Goal: Find contact information: Find contact information

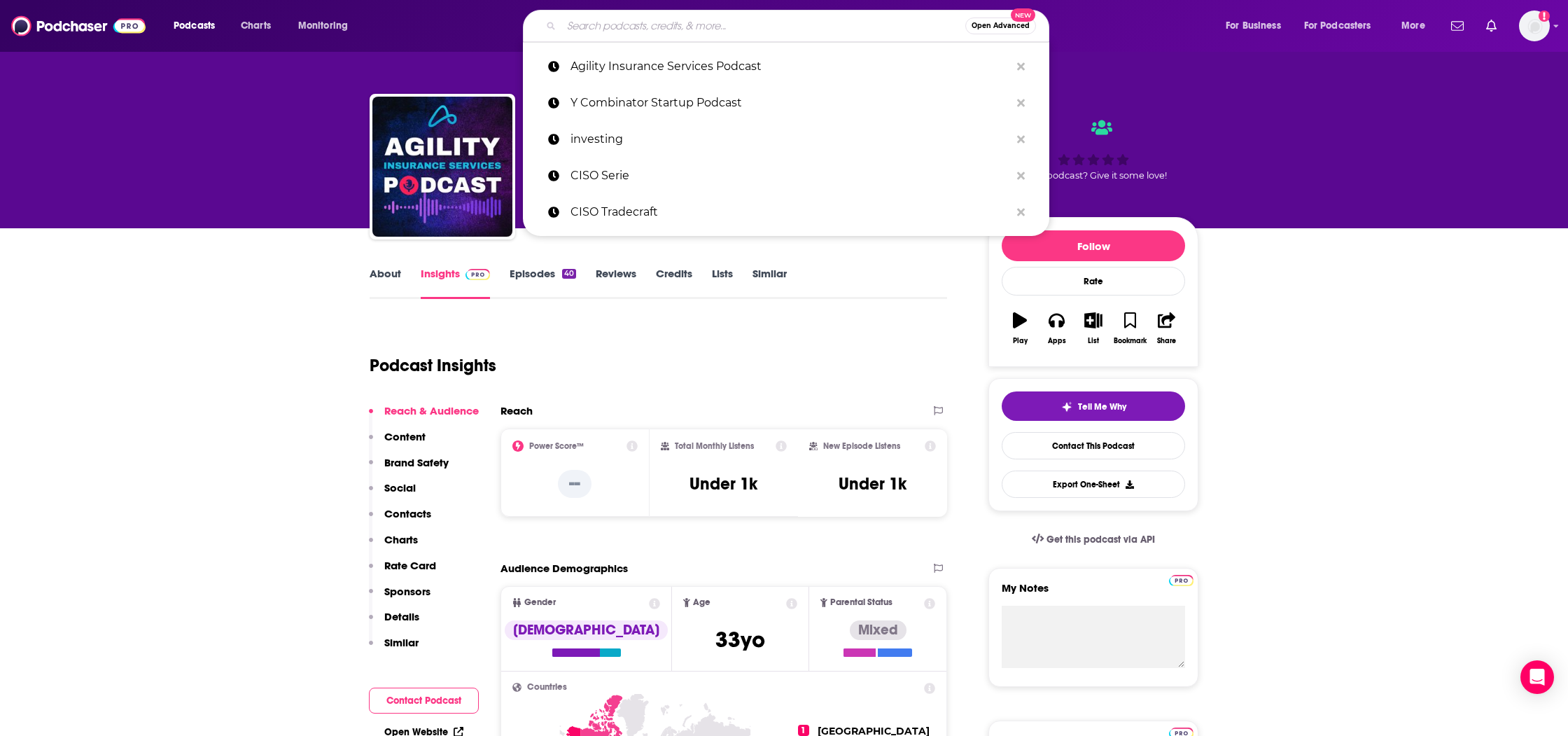
click at [584, 27] on input "Search podcasts, credits, & more..." at bounding box center [763, 25] width 404 height 22
paste input "Agent Survival Guide Podcast"
type input "Agent Survival Guide Podcast"
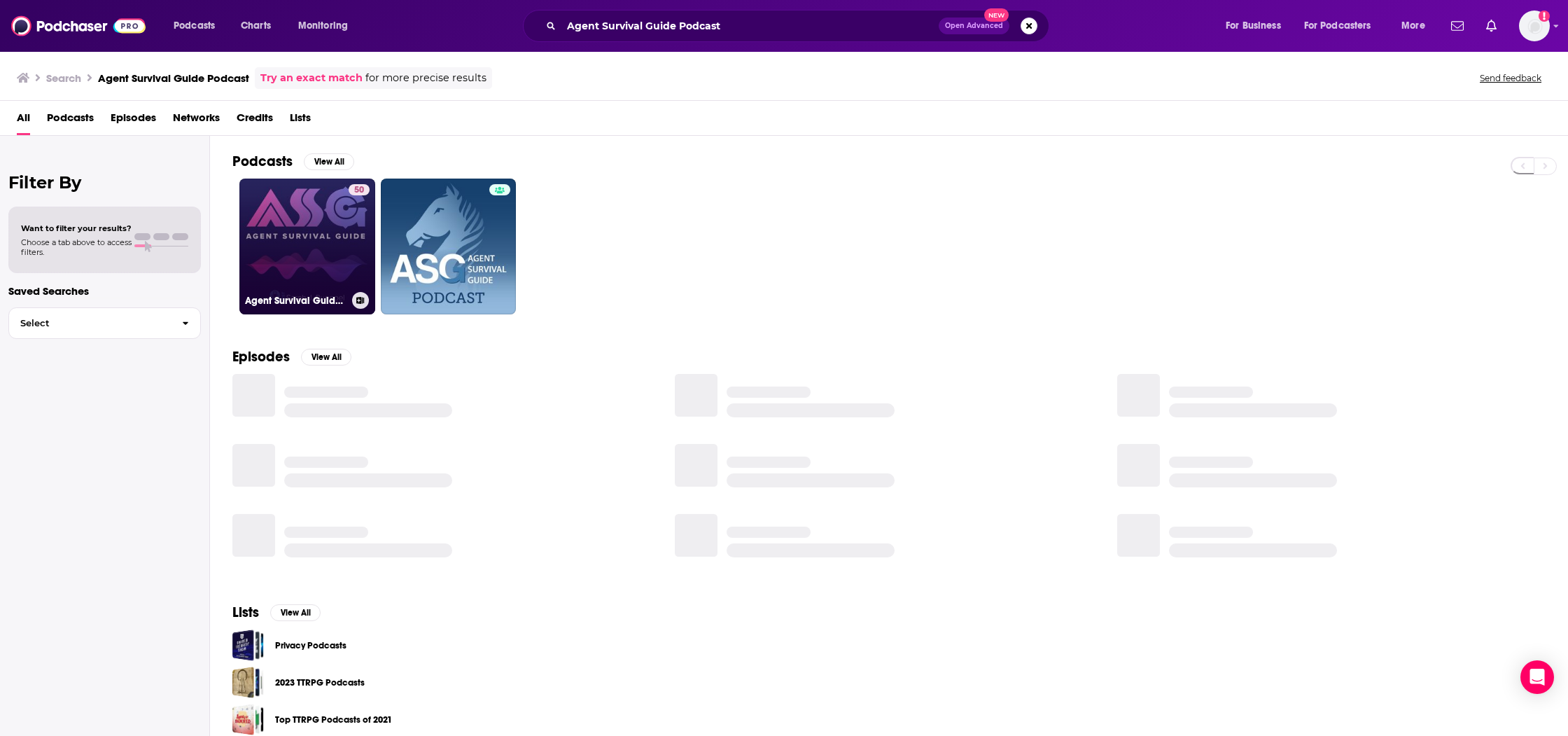
click at [296, 247] on link "50 Agent Survival Guide Podcast | ASG Podcast" at bounding box center [307, 246] width 136 height 136
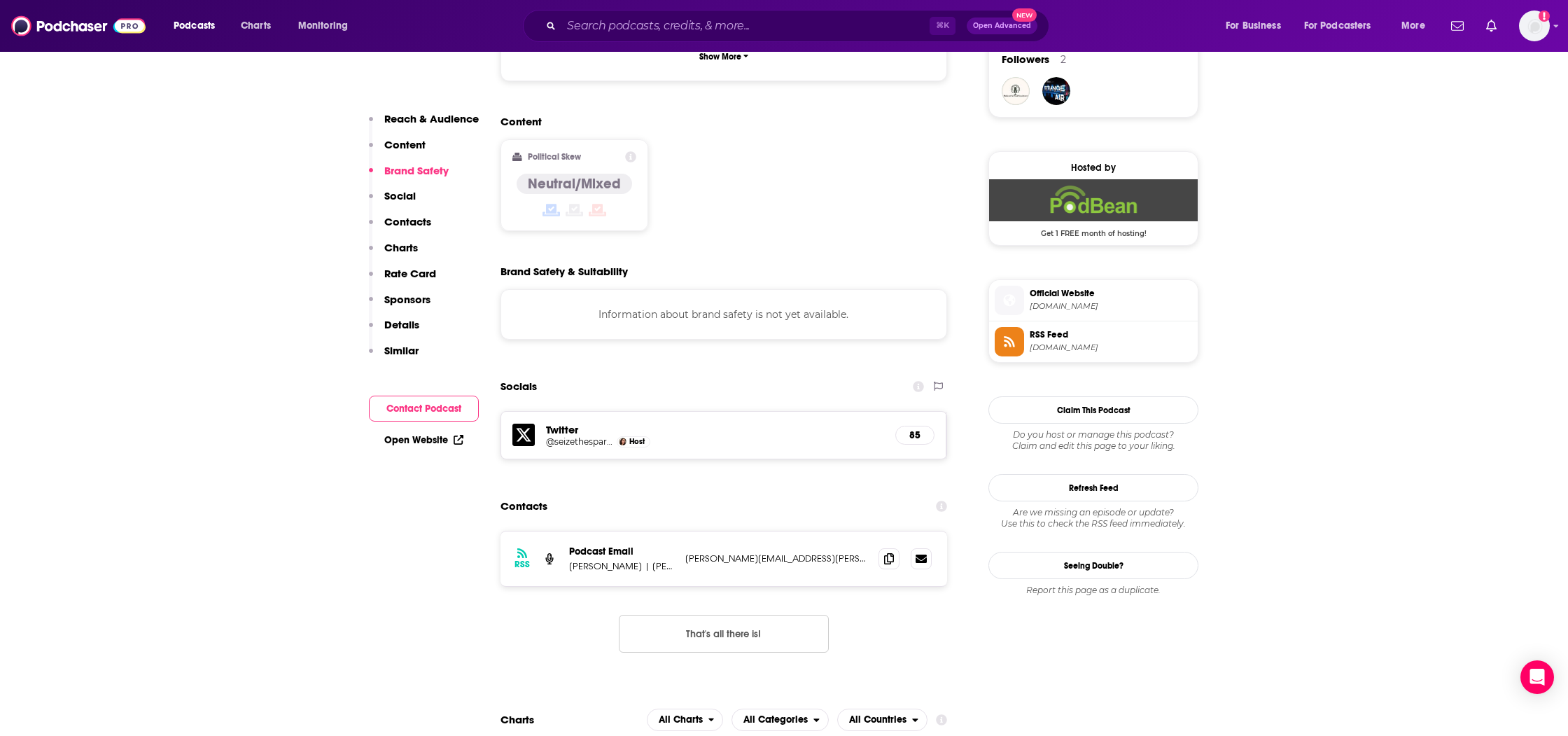
scroll to position [1040, 0]
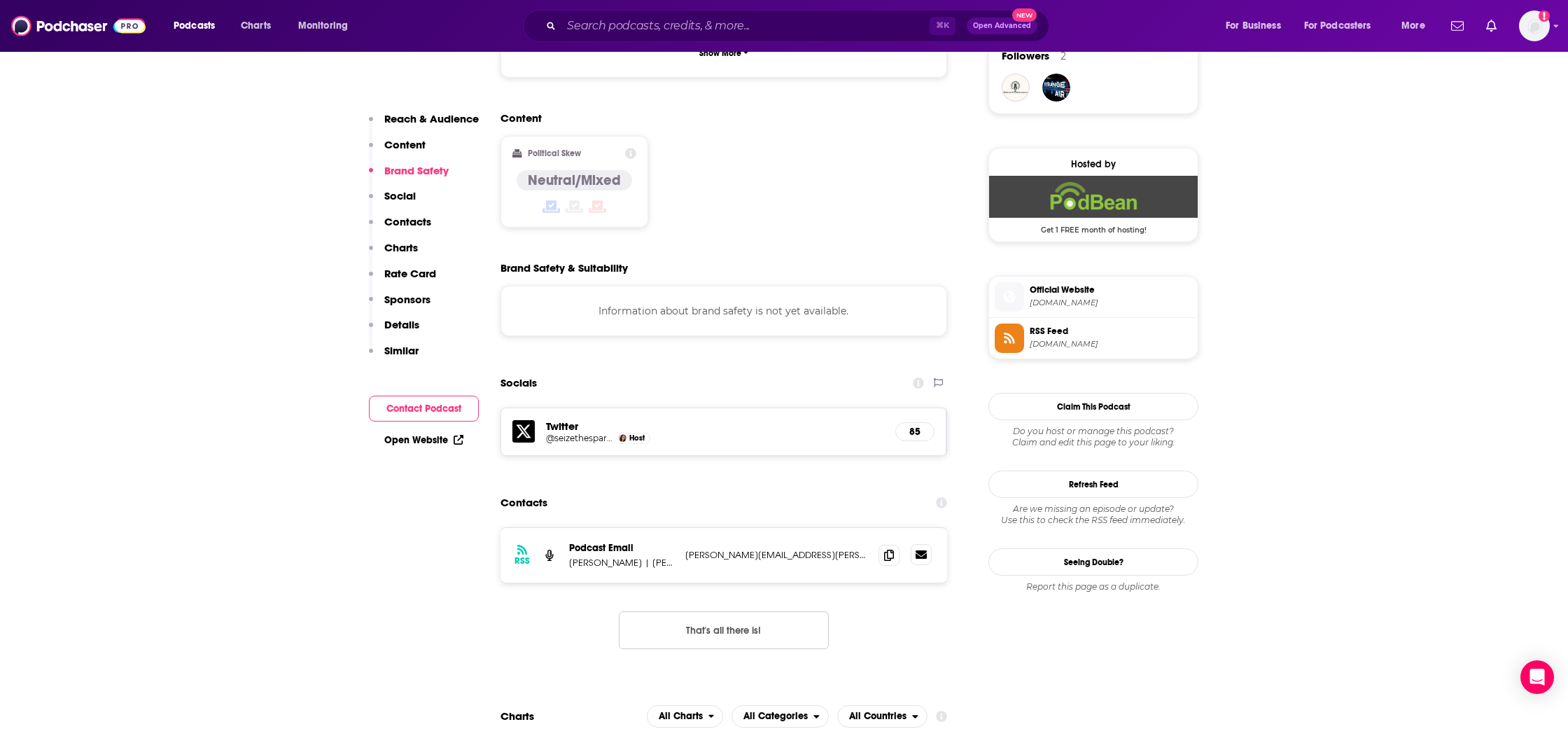
click at [917, 550] on icon at bounding box center [921, 554] width 12 height 9
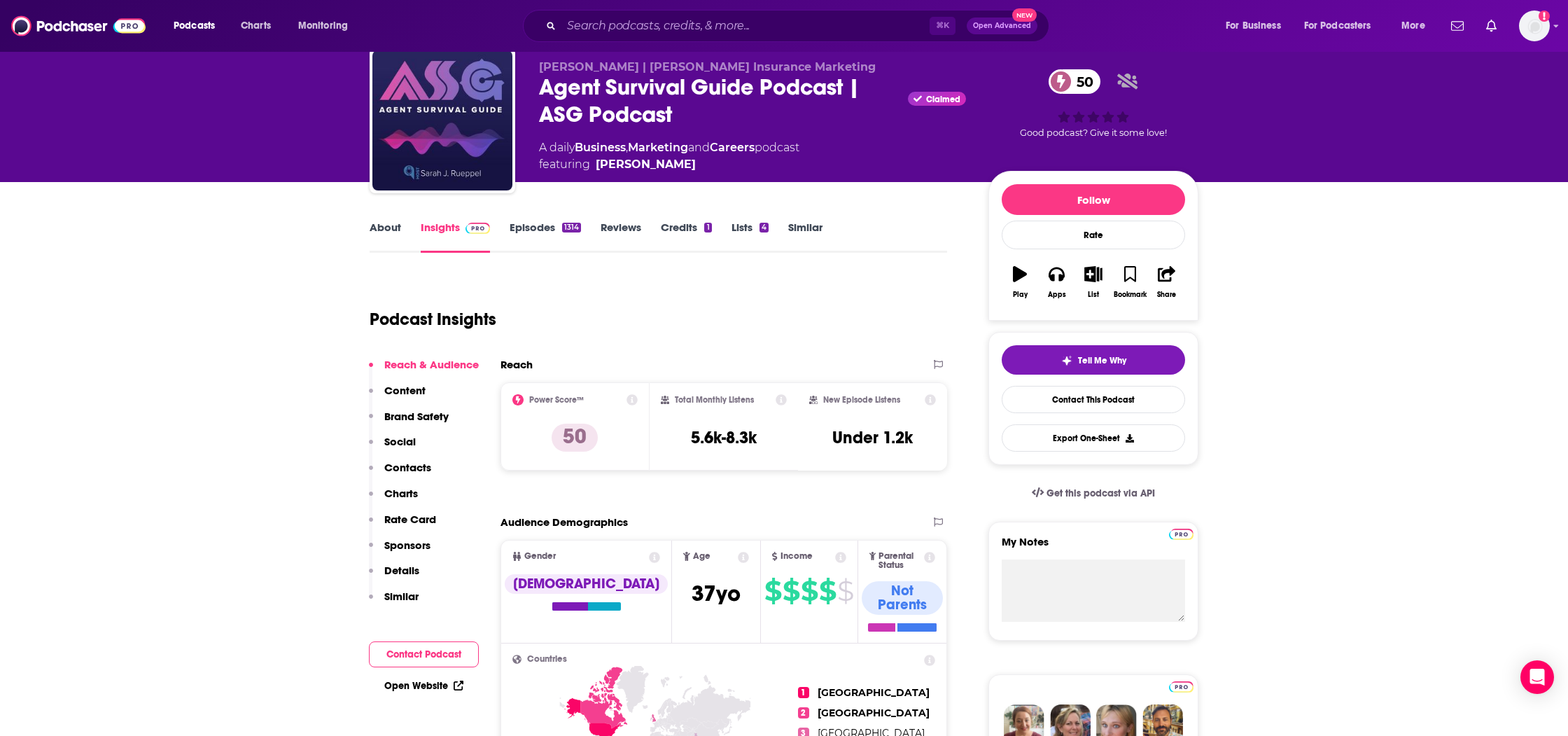
scroll to position [0, 0]
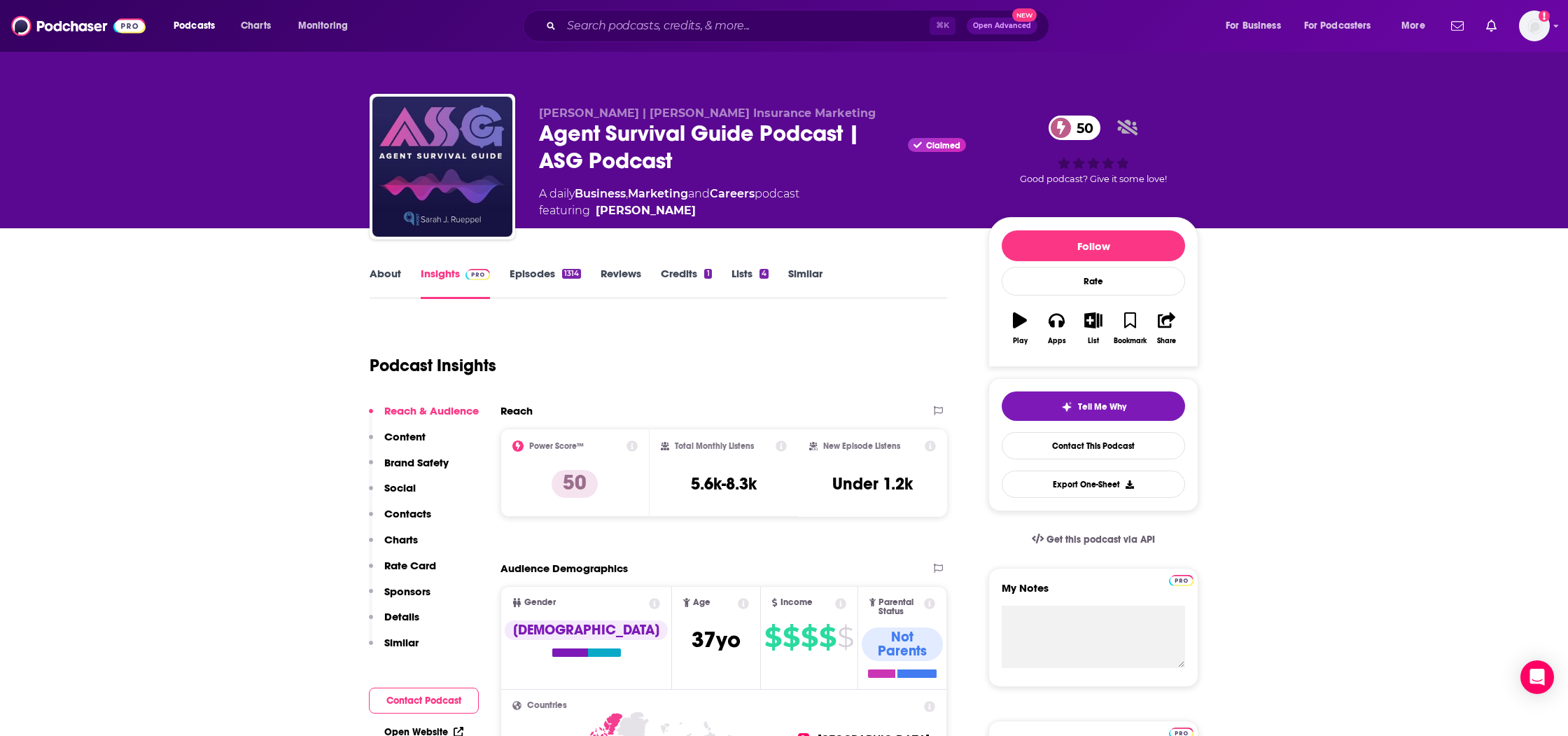
click at [393, 273] on link "About" at bounding box center [385, 282] width 32 height 32
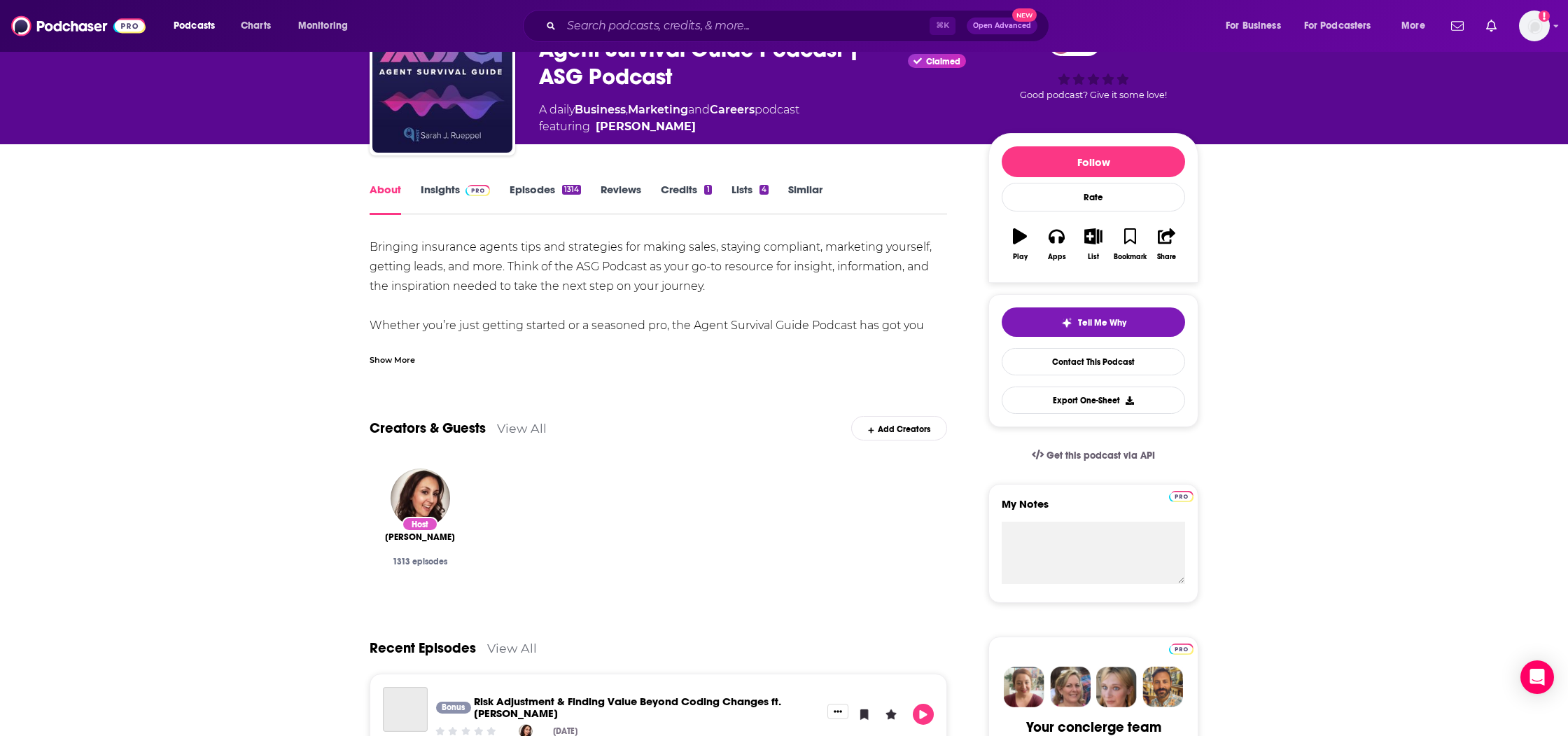
scroll to position [407, 0]
